Goal: Communication & Community: Answer question/provide support

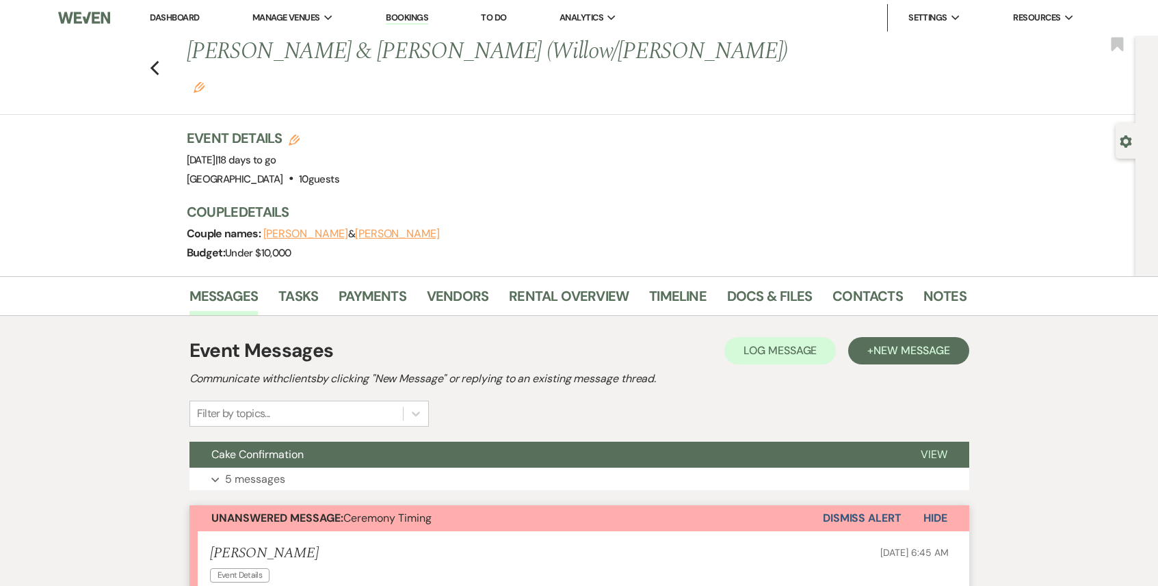
click at [160, 46] on div "Previous [PERSON_NAME] & [PERSON_NAME] (Willow/[PERSON_NAME]) Edit Bookmark" at bounding box center [564, 75] width 1142 height 79
click at [155, 60] on icon "Previous" at bounding box center [155, 68] width 10 height 16
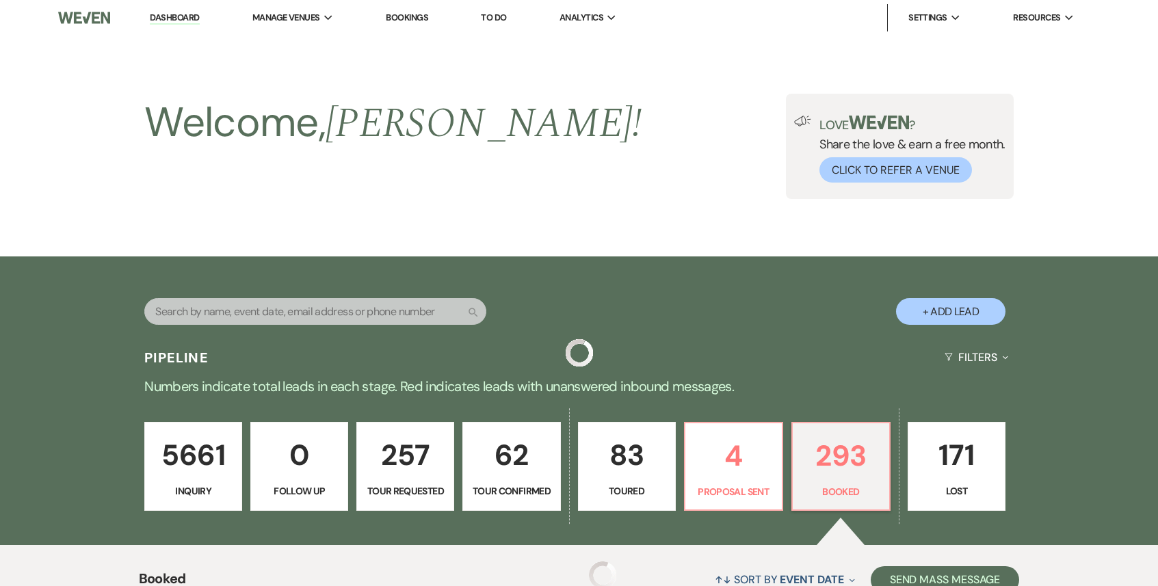
scroll to position [356, 0]
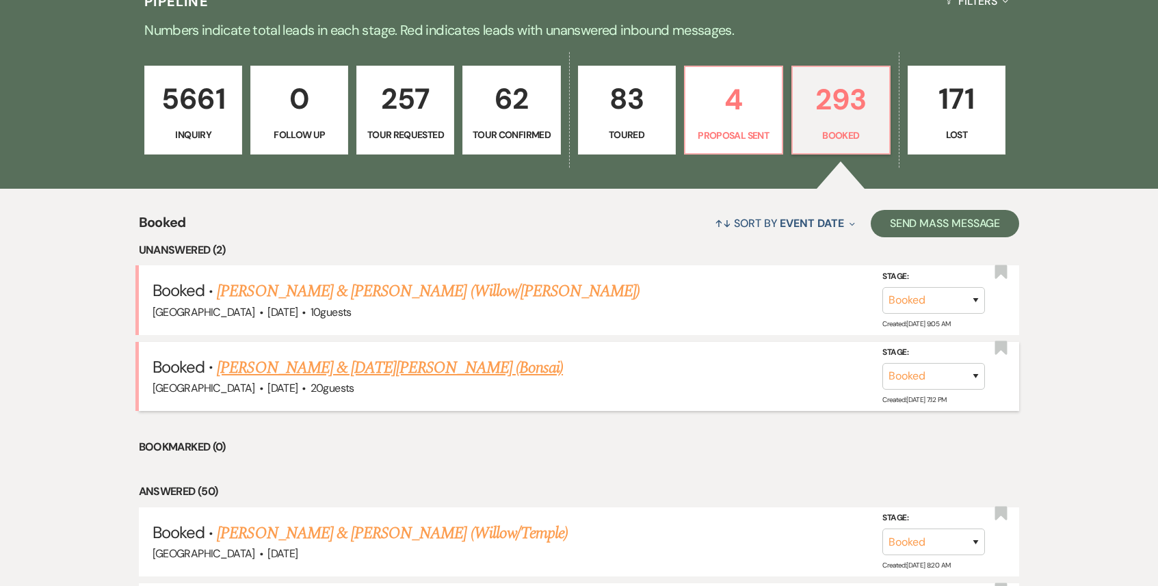
click at [391, 375] on link "[PERSON_NAME] & [DATE][PERSON_NAME] (Bonsai)" at bounding box center [390, 368] width 346 height 25
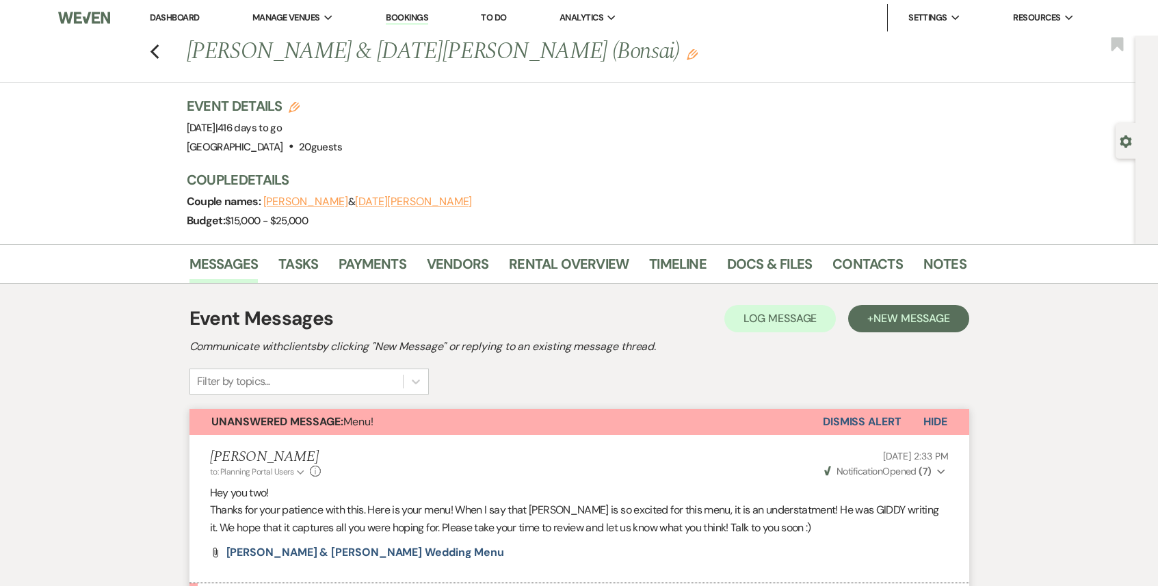
click at [176, 17] on link "Dashboard" at bounding box center [174, 18] width 49 height 12
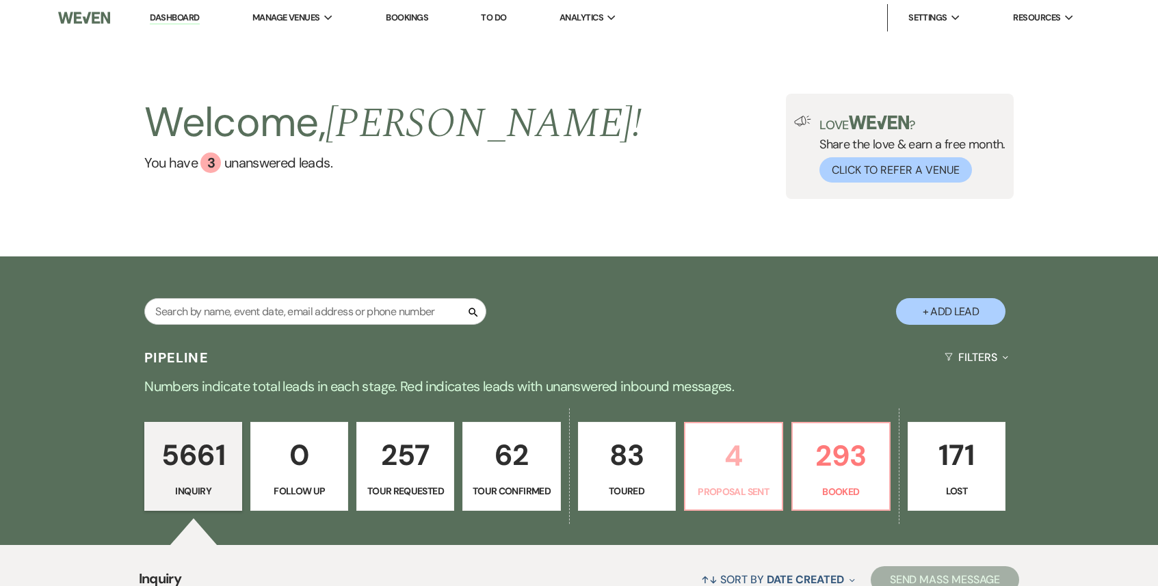
click at [737, 474] on p "4" at bounding box center [734, 456] width 80 height 46
select select "6"
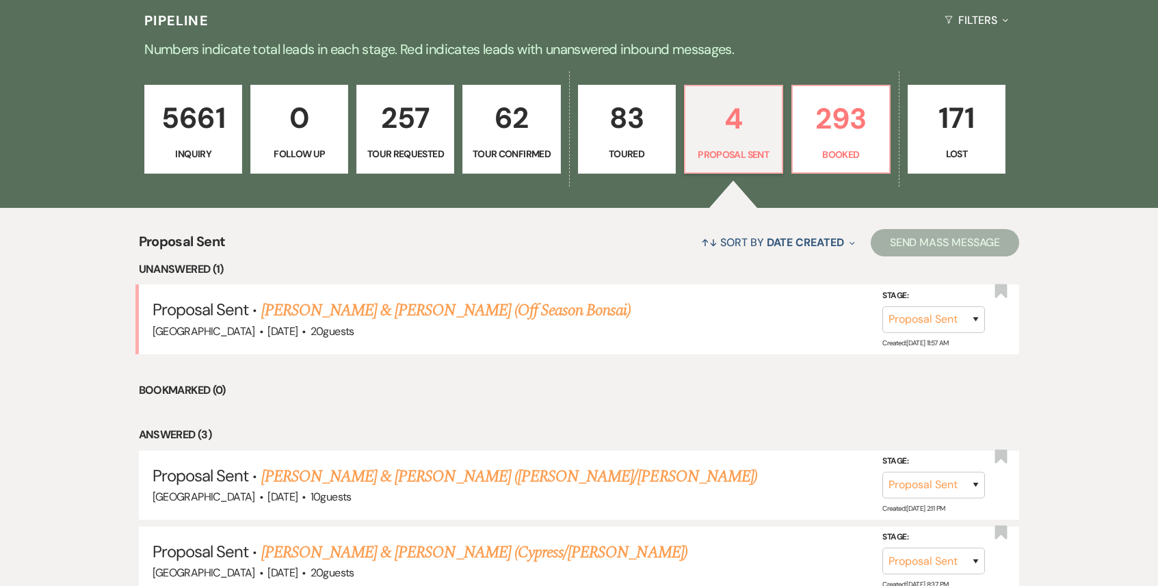
scroll to position [338, 0]
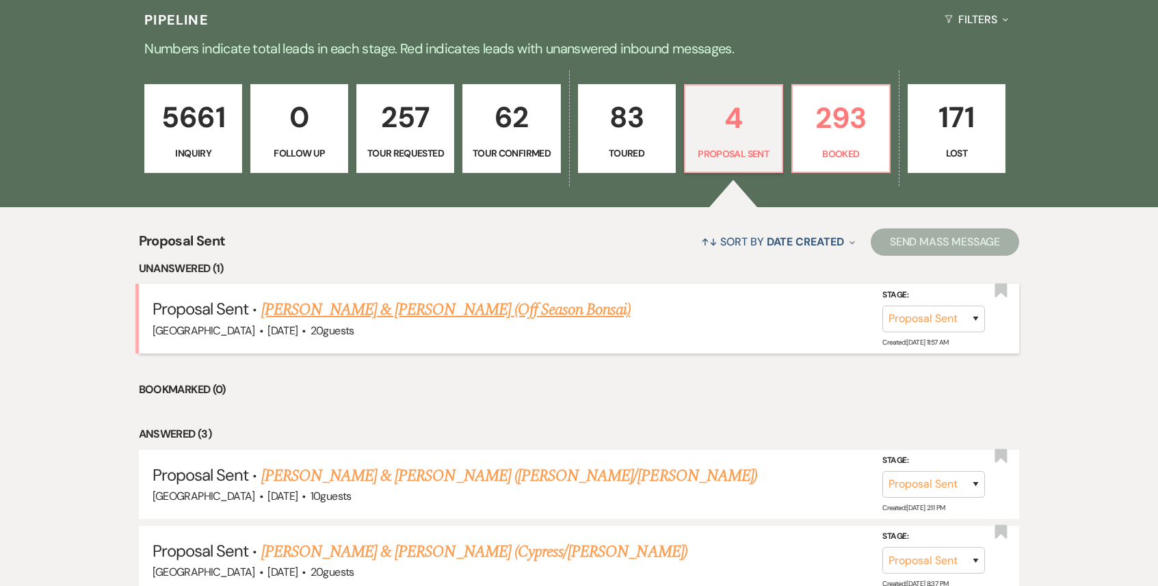
click at [463, 317] on link "[PERSON_NAME] & [PERSON_NAME] (Off Season Bonsai)" at bounding box center [445, 310] width 369 height 25
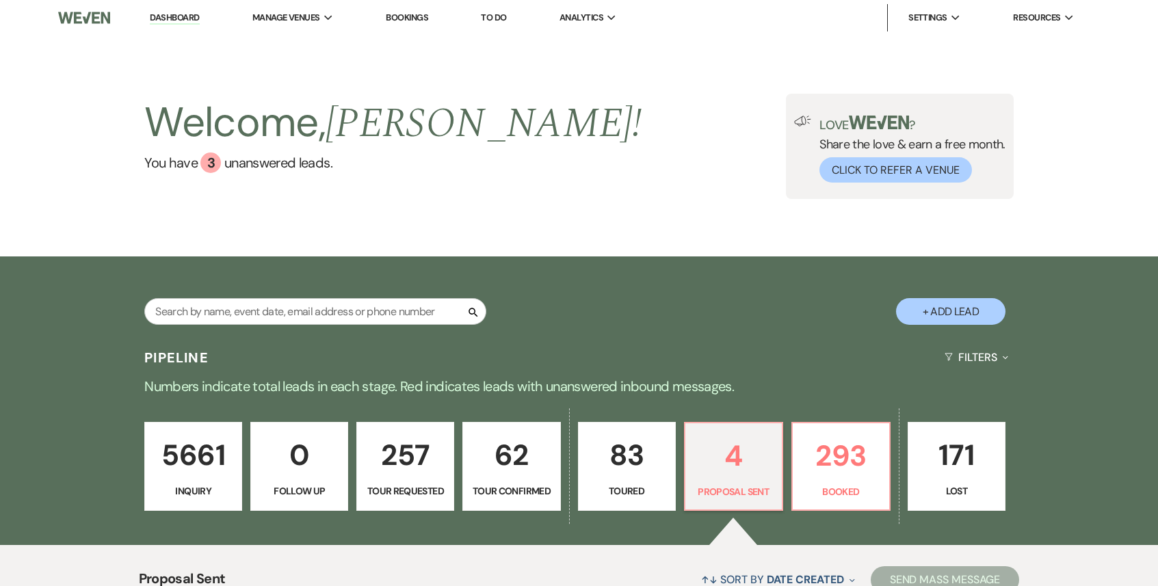
select select "6"
select select "5"
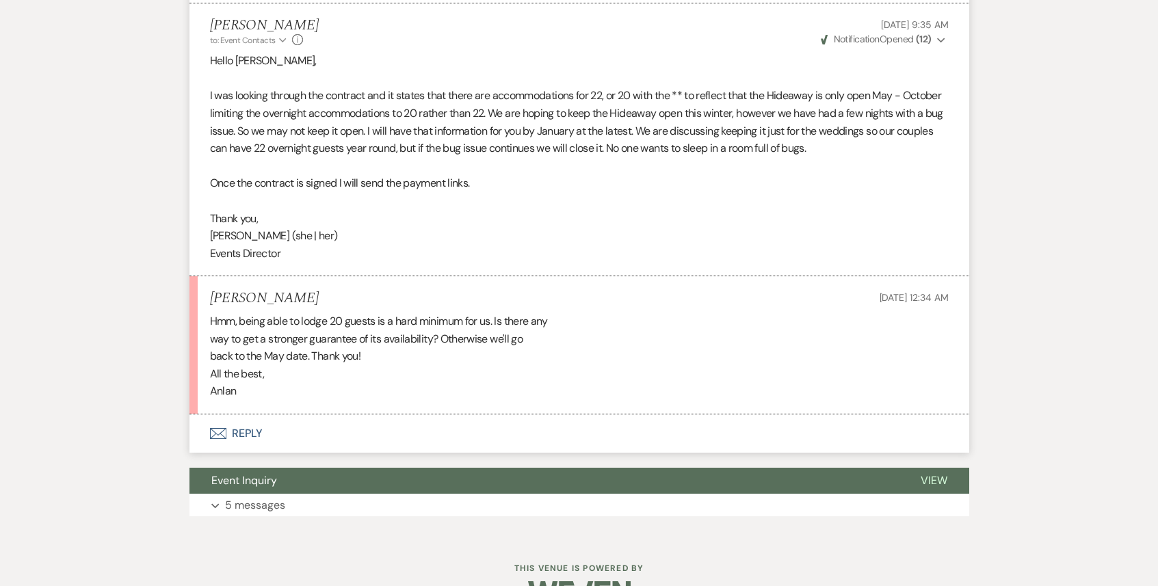
scroll to position [3383, 0]
click at [356, 434] on button "Envelope Reply" at bounding box center [579, 433] width 780 height 38
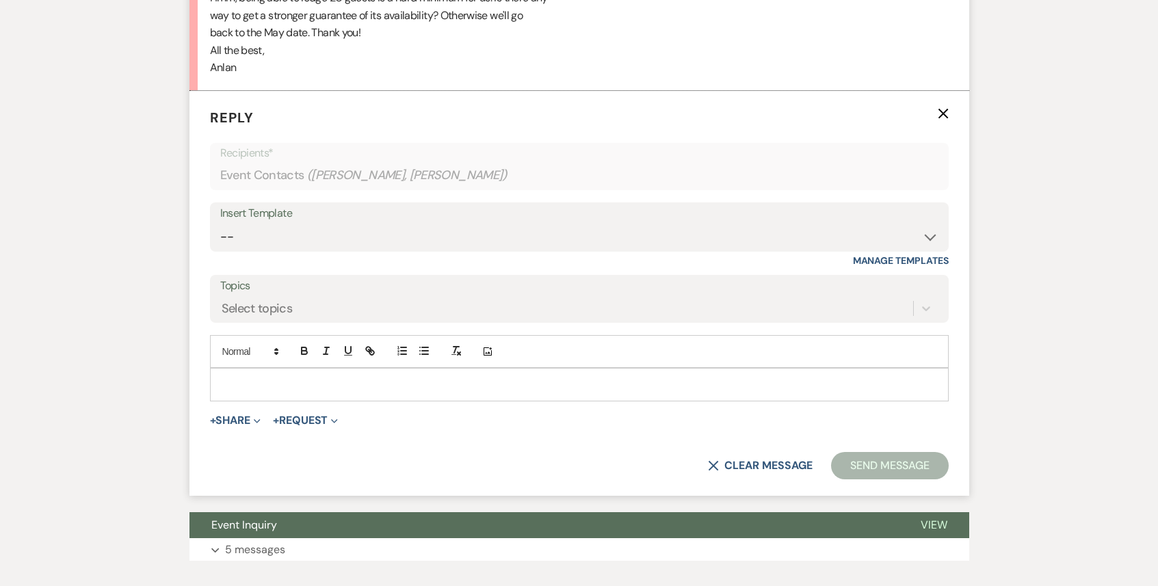
scroll to position [3706, 0]
click at [287, 380] on p at bounding box center [579, 384] width 717 height 15
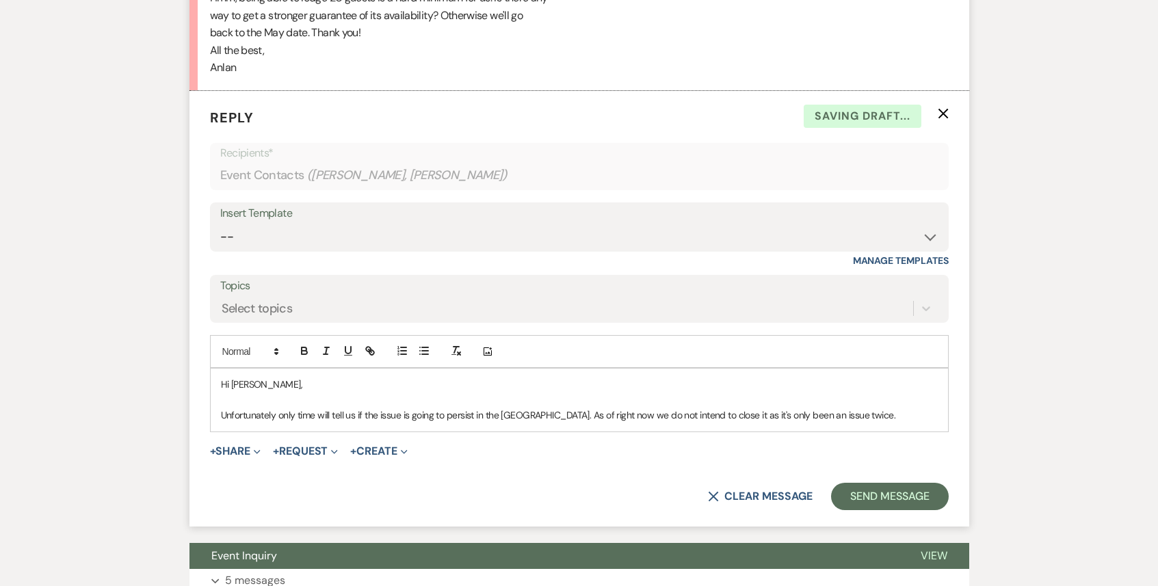
click at [743, 416] on p "Unfortunately only time will tell us if the issue is going to persist in the [G…" at bounding box center [579, 415] width 717 height 15
click at [873, 417] on p "Unfortunately only time will tell us if the issue is going to persist in the [G…" at bounding box center [579, 415] width 717 height 15
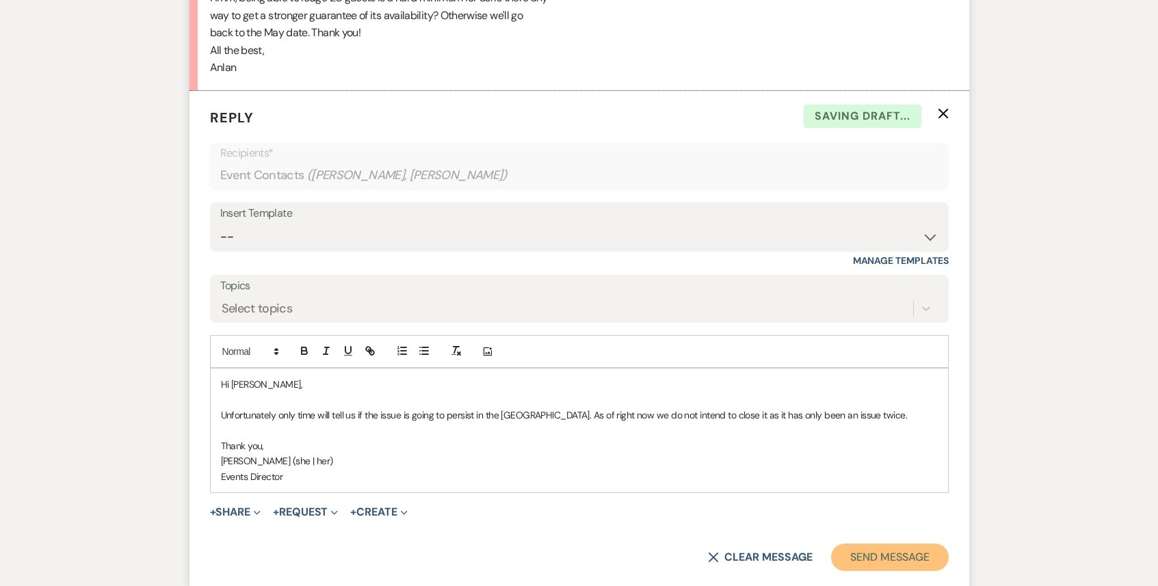
click at [878, 562] on button "Send Message" at bounding box center [889, 557] width 117 height 27
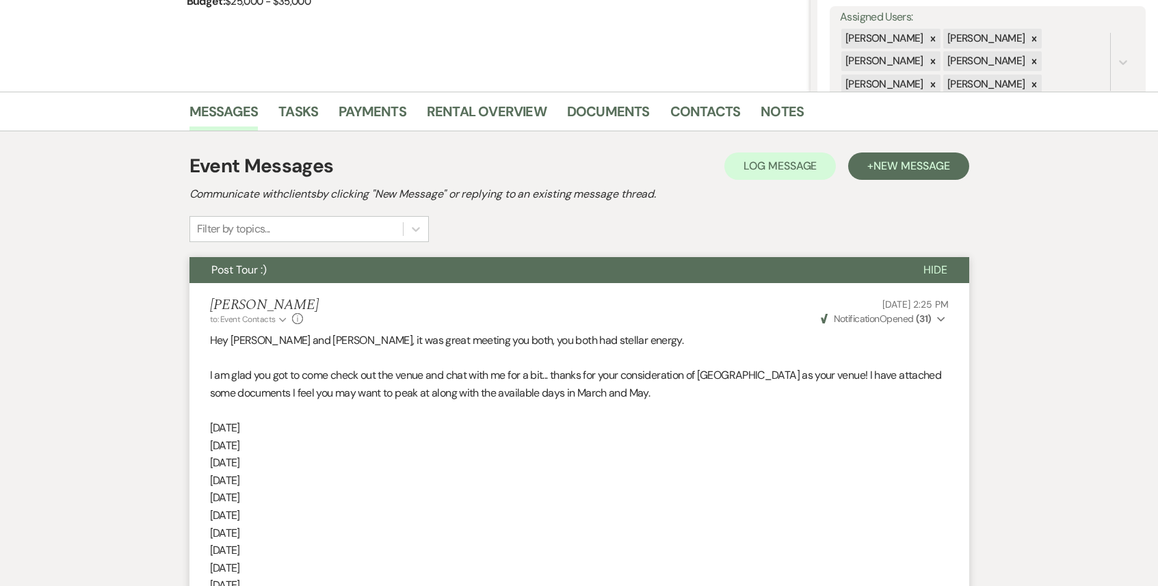
scroll to position [0, 0]
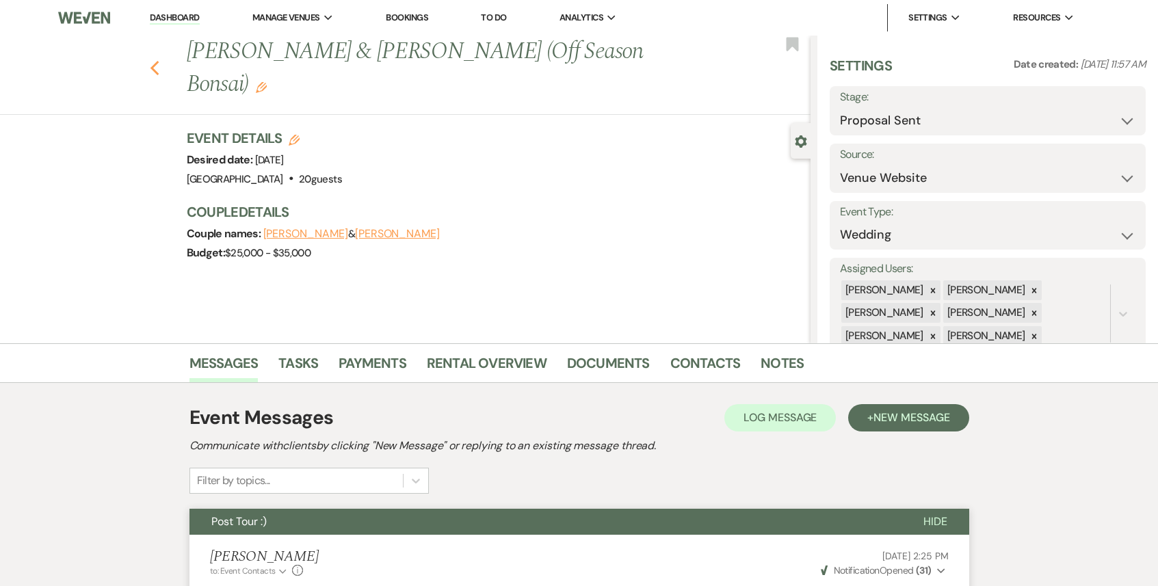
click at [151, 61] on use "button" at bounding box center [154, 68] width 9 height 15
select select "6"
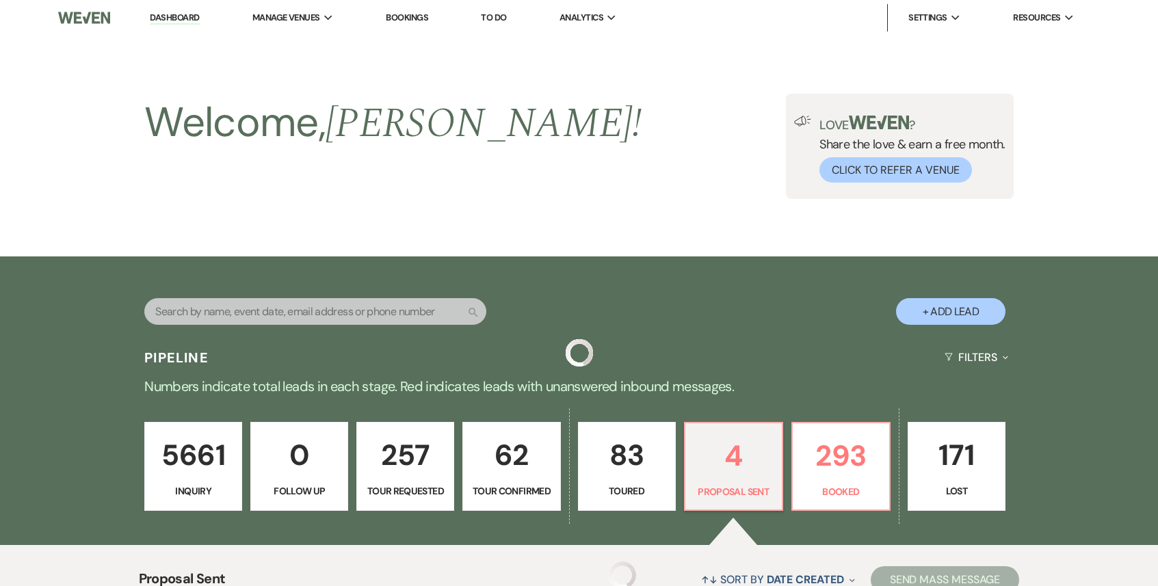
scroll to position [338, 0]
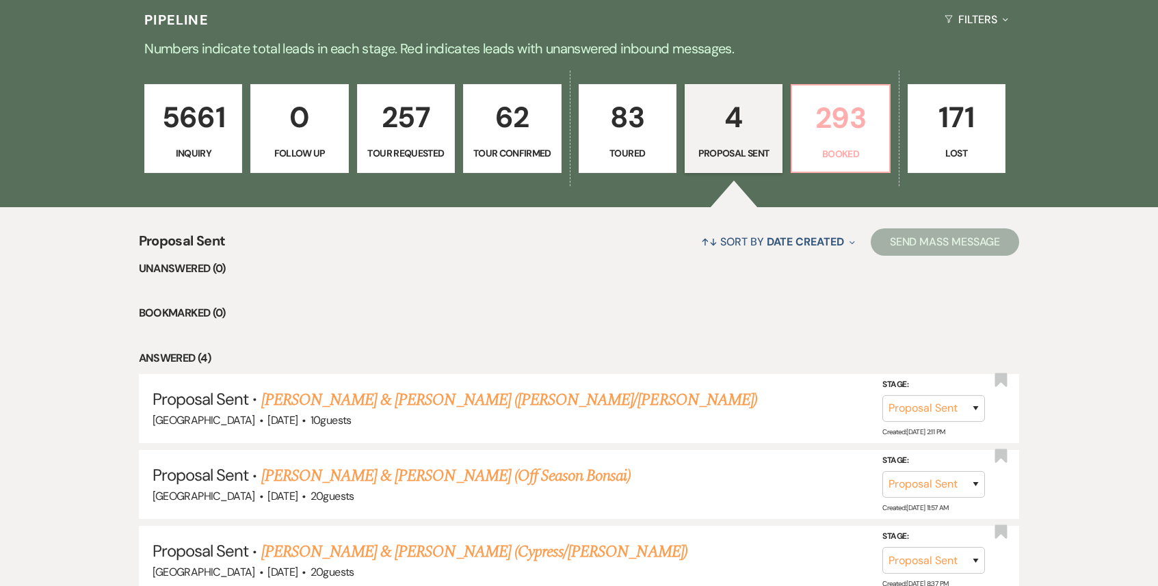
click at [834, 115] on p "293" at bounding box center [840, 118] width 80 height 46
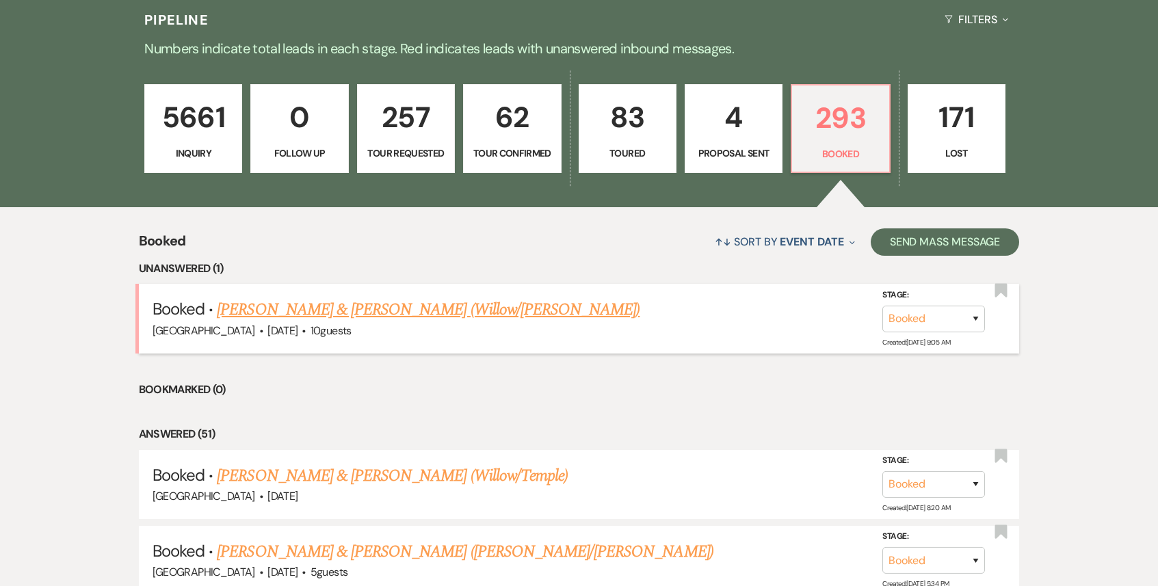
click at [417, 314] on link "[PERSON_NAME] & [PERSON_NAME] (Willow/[PERSON_NAME])" at bounding box center [428, 310] width 423 height 25
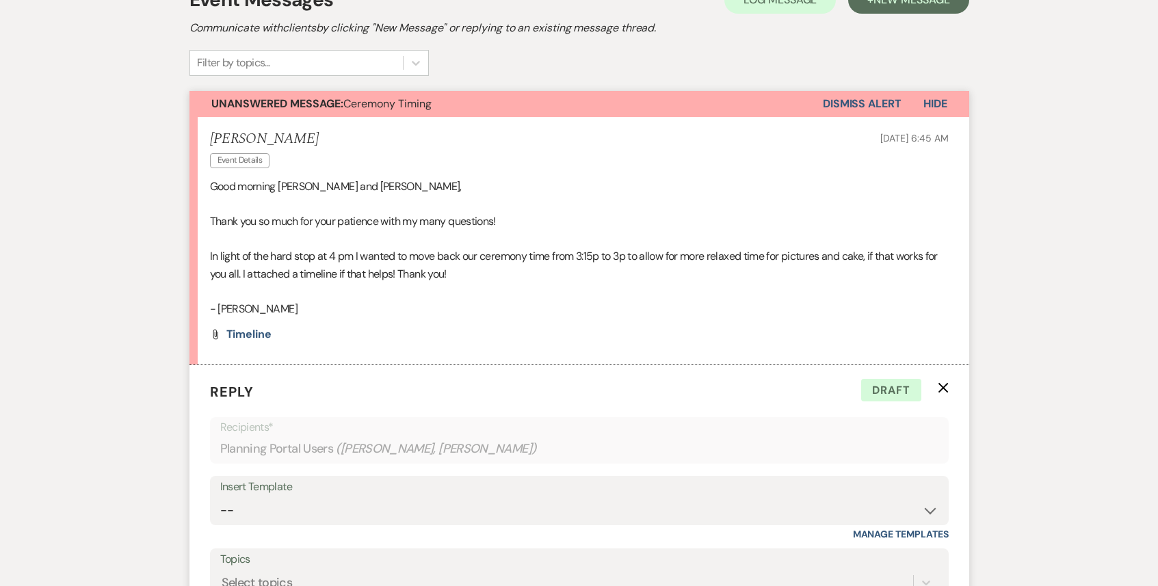
scroll to position [540, 0]
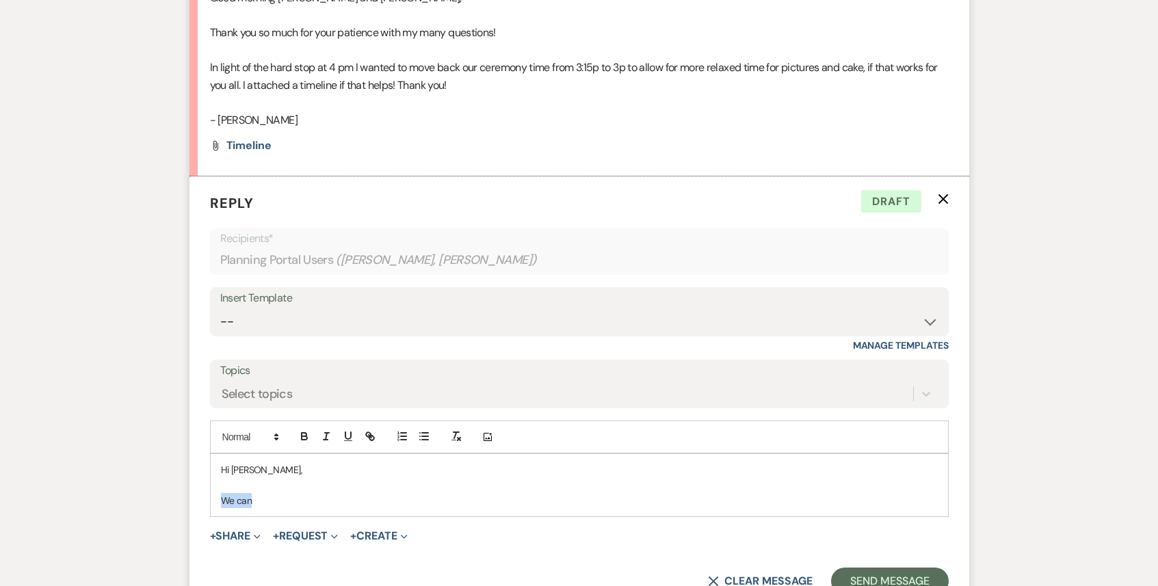
drag, startPoint x: 263, startPoint y: 479, endPoint x: 209, endPoint y: 466, distance: 56.4
click at [209, 466] on form "Reply X Draft Recipients* Planning Portal Users ( [PERSON_NAME], [PERSON_NAME] …" at bounding box center [579, 394] width 780 height 436
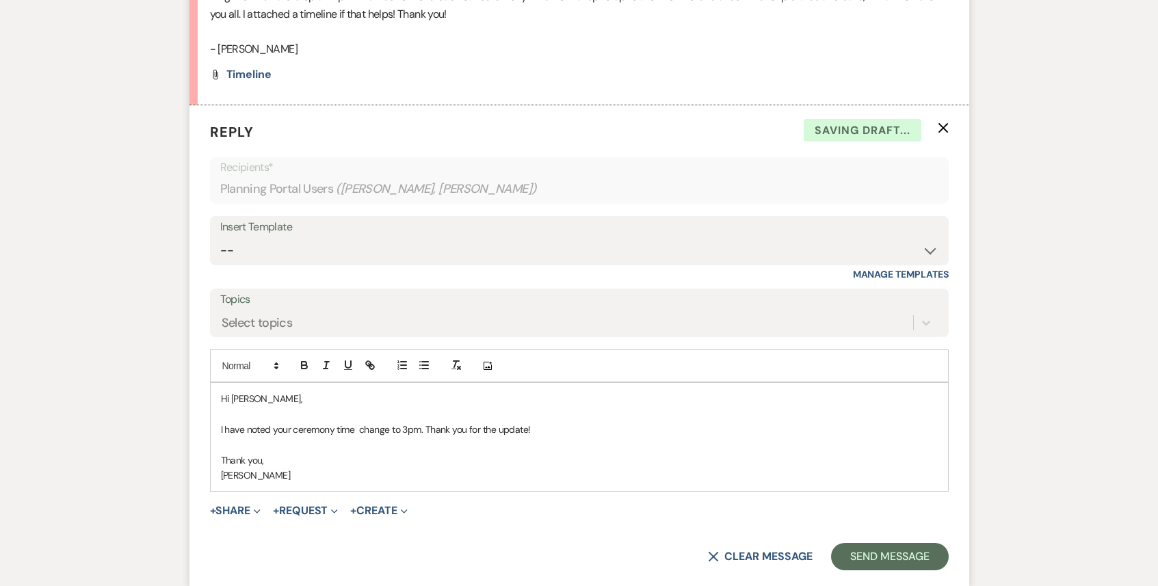
scroll to position [659, 0]
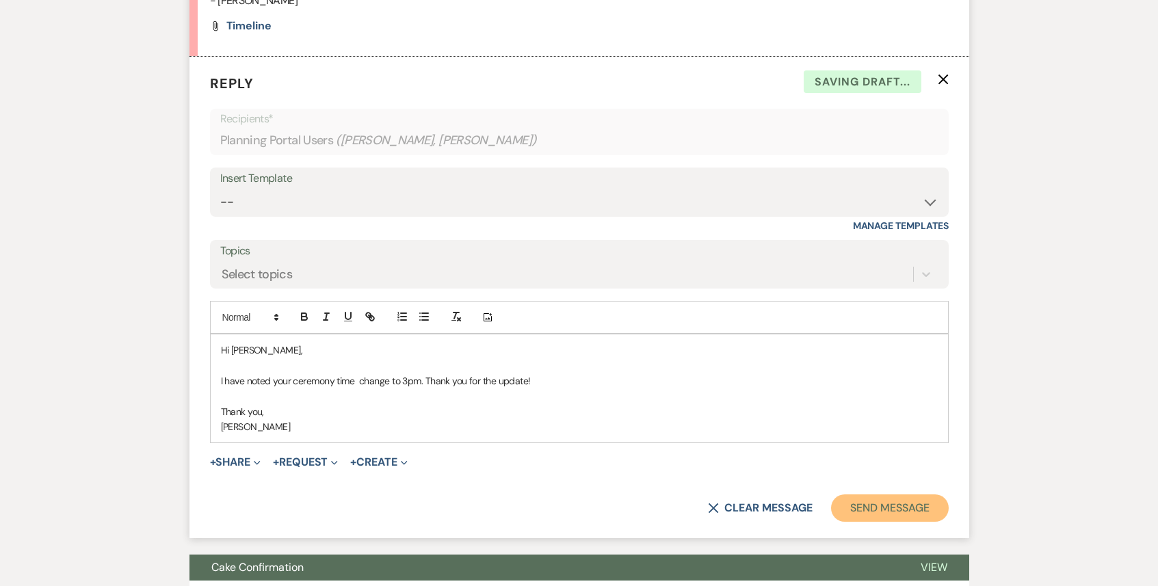
click at [901, 494] on button "Send Message" at bounding box center [889, 507] width 117 height 27
